Goal: Transaction & Acquisition: Purchase product/service

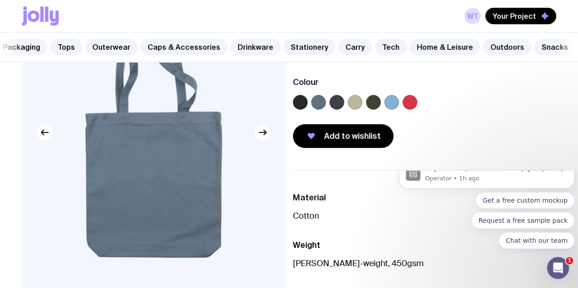
scroll to position [101, 0]
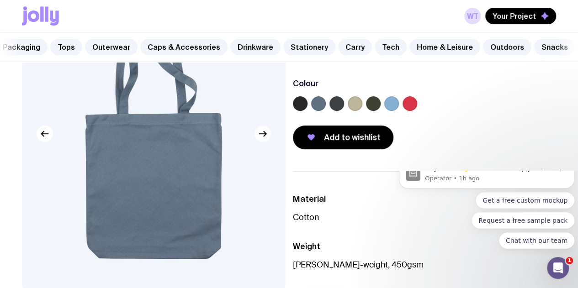
click at [262, 139] on icon "button" at bounding box center [262, 133] width 11 height 11
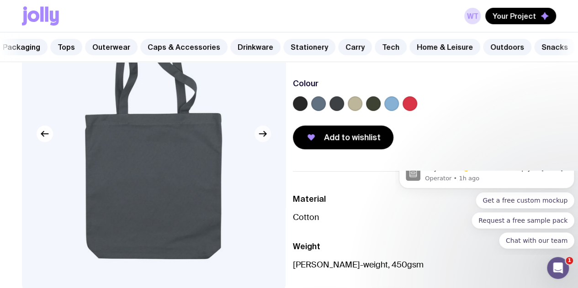
click at [262, 142] on button "button" at bounding box center [262, 134] width 16 height 16
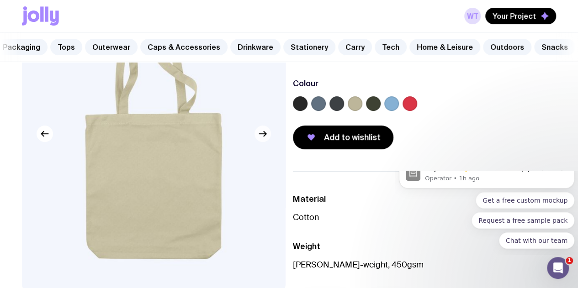
click at [262, 142] on button "button" at bounding box center [262, 134] width 16 height 16
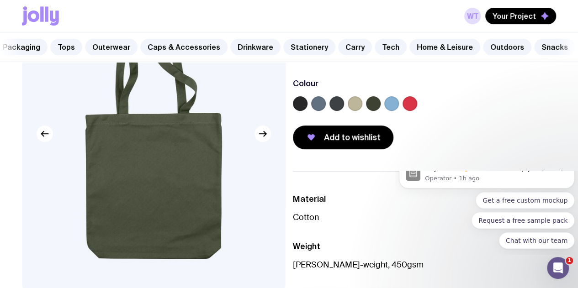
click at [326, 110] on label at bounding box center [318, 103] width 15 height 15
click at [0, 0] on input "radio" at bounding box center [0, 0] width 0 height 0
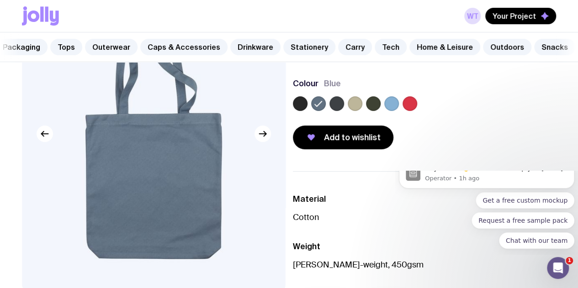
click at [307, 108] on label at bounding box center [300, 103] width 15 height 15
click at [0, 0] on input "radio" at bounding box center [0, 0] width 0 height 0
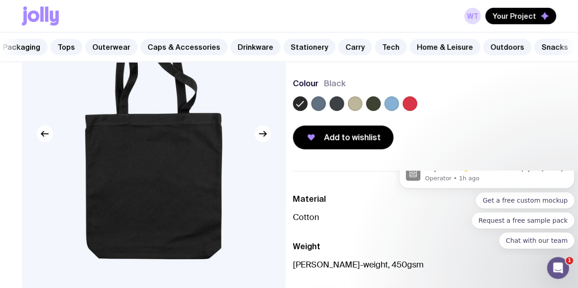
click at [362, 111] on label at bounding box center [354, 103] width 15 height 15
click at [0, 0] on input "radio" at bounding box center [0, 0] width 0 height 0
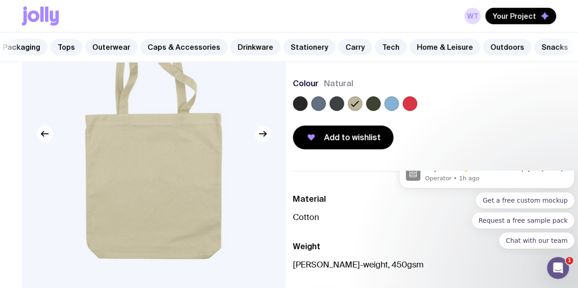
click at [380, 110] on div at bounding box center [373, 103] width 15 height 15
click at [326, 111] on label at bounding box center [318, 103] width 15 height 15
click at [0, 0] on input "radio" at bounding box center [0, 0] width 0 height 0
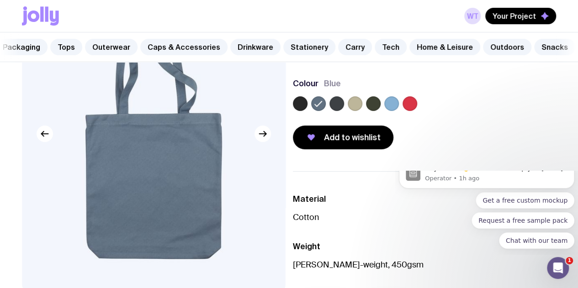
scroll to position [0, 0]
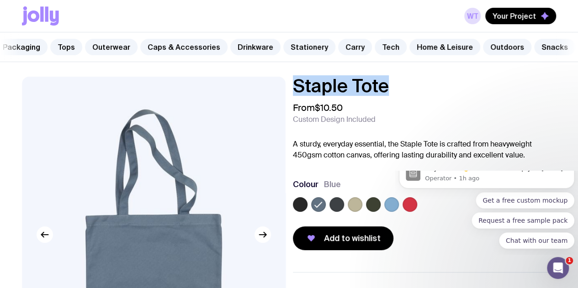
drag, startPoint x: 404, startPoint y: 95, endPoint x: 306, endPoint y: 88, distance: 98.0
click at [306, 88] on div "Staple Tote From $10.50 Custom Design Included A sturdy, everyday essential, th…" at bounding box center [424, 163] width 263 height 173
copy h1 "Staple Tote"
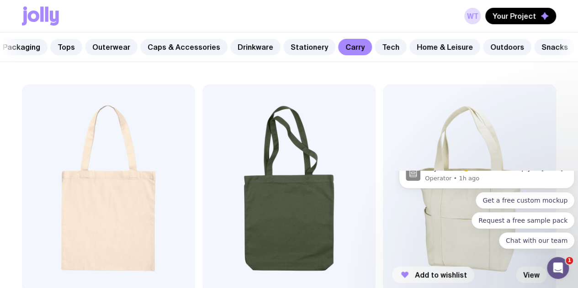
scroll to position [154, 0]
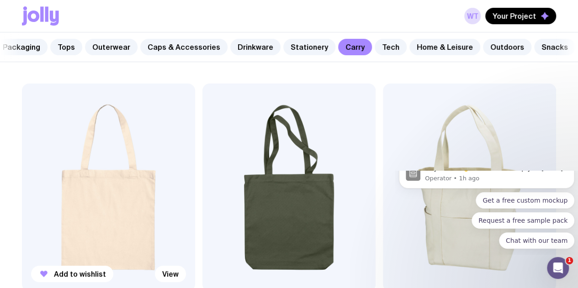
click at [74, 169] on img at bounding box center [108, 188] width 173 height 208
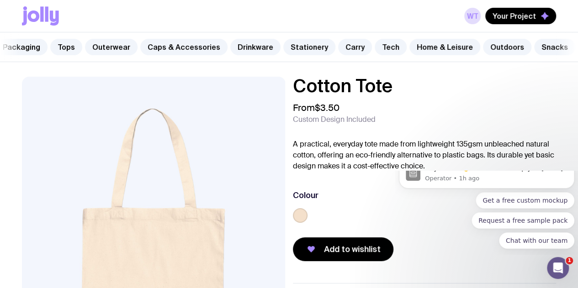
scroll to position [154, 0]
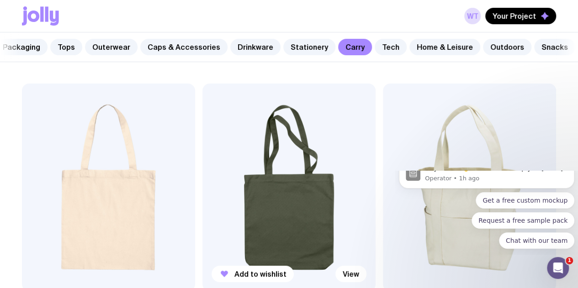
click at [236, 145] on img at bounding box center [288, 188] width 173 height 208
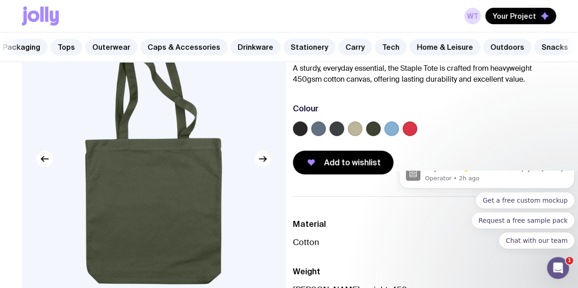
scroll to position [76, 0]
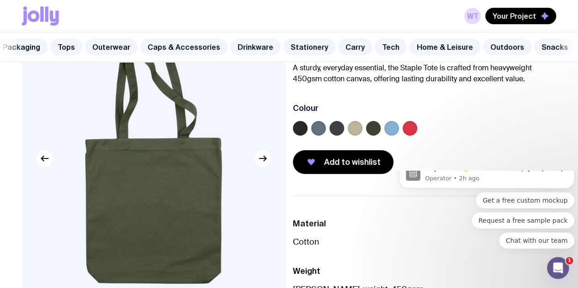
click at [399, 135] on label at bounding box center [391, 128] width 15 height 15
click at [0, 0] on input "radio" at bounding box center [0, 0] width 0 height 0
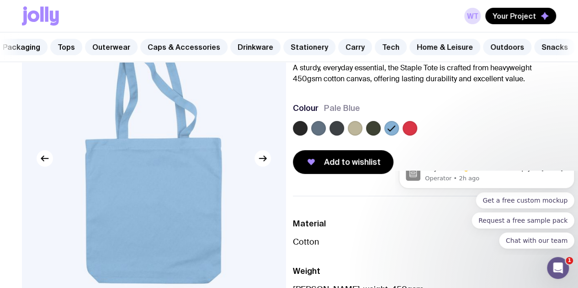
click at [380, 136] on label at bounding box center [373, 128] width 15 height 15
click at [0, 0] on input "radio" at bounding box center [0, 0] width 0 height 0
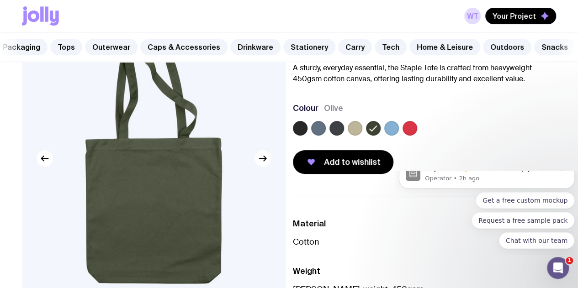
click at [376, 135] on div at bounding box center [424, 130] width 263 height 18
click at [362, 135] on label at bounding box center [354, 128] width 15 height 15
click at [0, 0] on input "radio" at bounding box center [0, 0] width 0 height 0
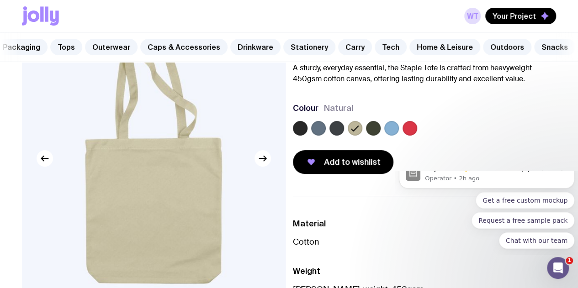
click at [344, 136] on label at bounding box center [336, 128] width 15 height 15
click at [0, 0] on input "radio" at bounding box center [0, 0] width 0 height 0
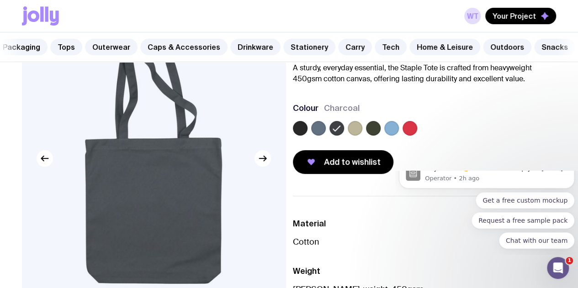
click at [326, 136] on label at bounding box center [318, 128] width 15 height 15
click at [0, 0] on input "radio" at bounding box center [0, 0] width 0 height 0
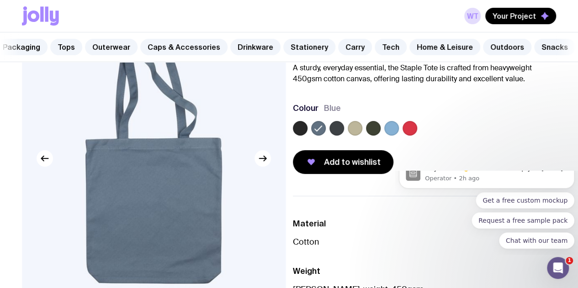
click at [399, 136] on label at bounding box center [391, 128] width 15 height 15
click at [0, 0] on input "radio" at bounding box center [0, 0] width 0 height 0
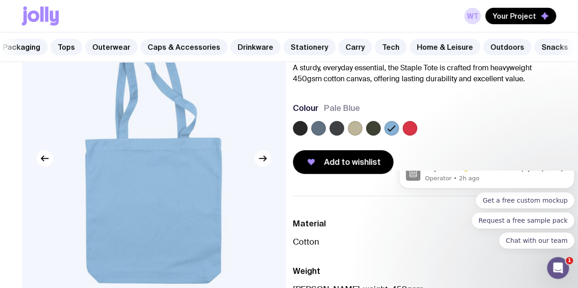
click at [380, 136] on label at bounding box center [373, 128] width 15 height 15
click at [0, 0] on input "radio" at bounding box center [0, 0] width 0 height 0
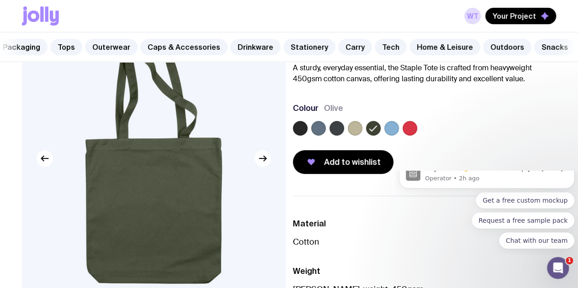
click at [307, 136] on label at bounding box center [300, 128] width 15 height 15
click at [0, 0] on input "radio" at bounding box center [0, 0] width 0 height 0
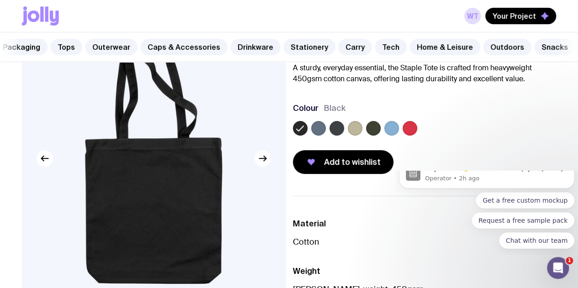
click at [326, 136] on label at bounding box center [318, 128] width 15 height 15
click at [0, 0] on input "radio" at bounding box center [0, 0] width 0 height 0
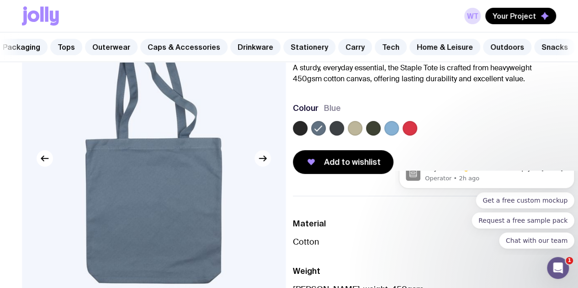
click at [266, 164] on icon "button" at bounding box center [262, 158] width 11 height 11
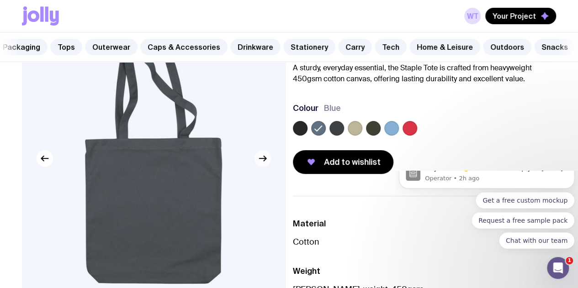
click at [267, 164] on icon "button" at bounding box center [262, 158] width 11 height 11
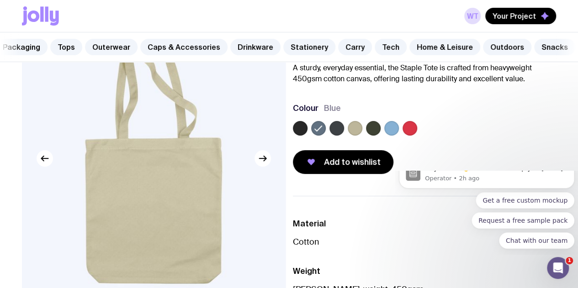
click at [149, 170] on img at bounding box center [153, 158] width 263 height 316
click at [344, 136] on label at bounding box center [336, 128] width 15 height 15
click at [0, 0] on input "radio" at bounding box center [0, 0] width 0 height 0
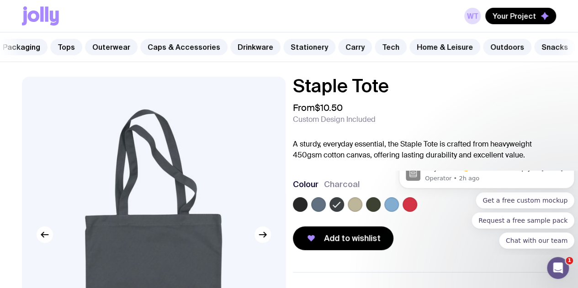
scroll to position [89, 0]
